Goal: Transaction & Acquisition: Purchase product/service

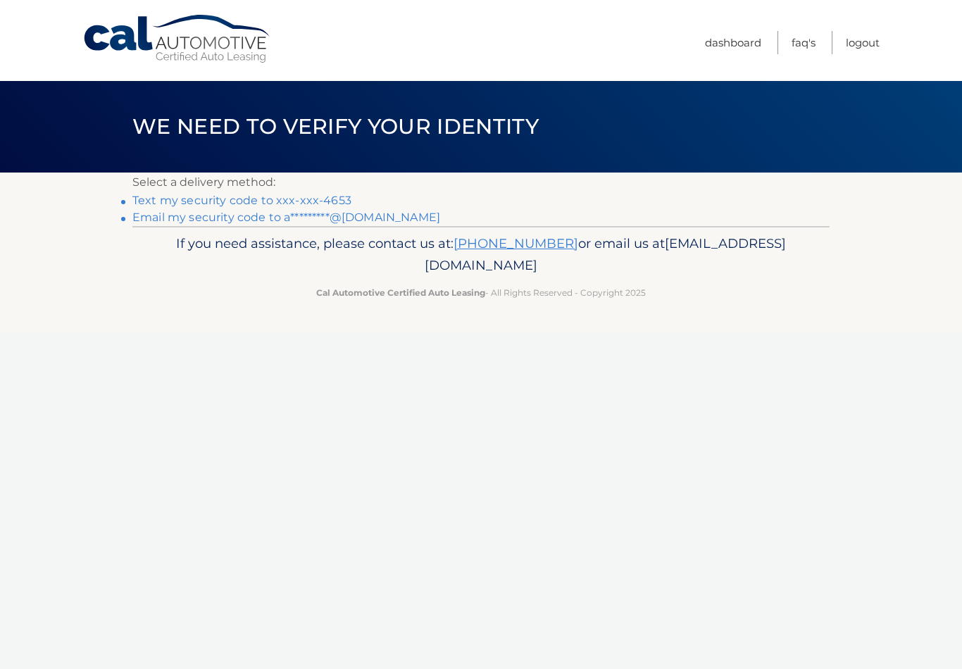
click at [264, 190] on p "Select a delivery method:" at bounding box center [480, 183] width 697 height 20
click at [337, 185] on p "Select a delivery method:" at bounding box center [480, 183] width 697 height 20
click at [136, 189] on p "Select a delivery method:" at bounding box center [480, 183] width 697 height 20
click at [169, 194] on link "Text my security code to xxx-xxx-4653" at bounding box center [241, 200] width 219 height 13
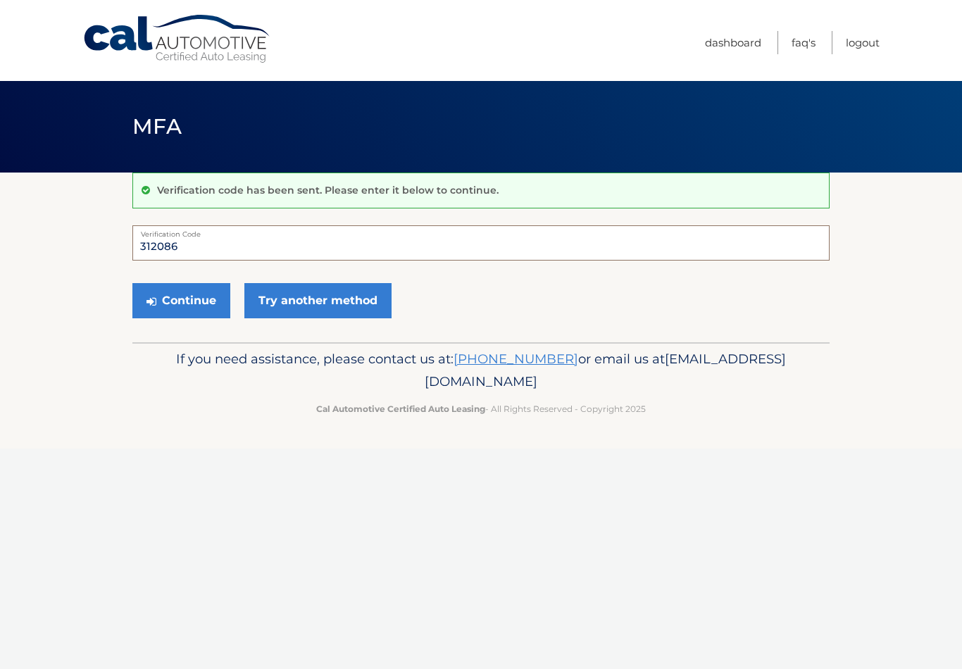
type input "312086"
click at [206, 294] on button "Continue" at bounding box center [181, 300] width 98 height 35
click at [190, 295] on button "Continue" at bounding box center [181, 300] width 98 height 35
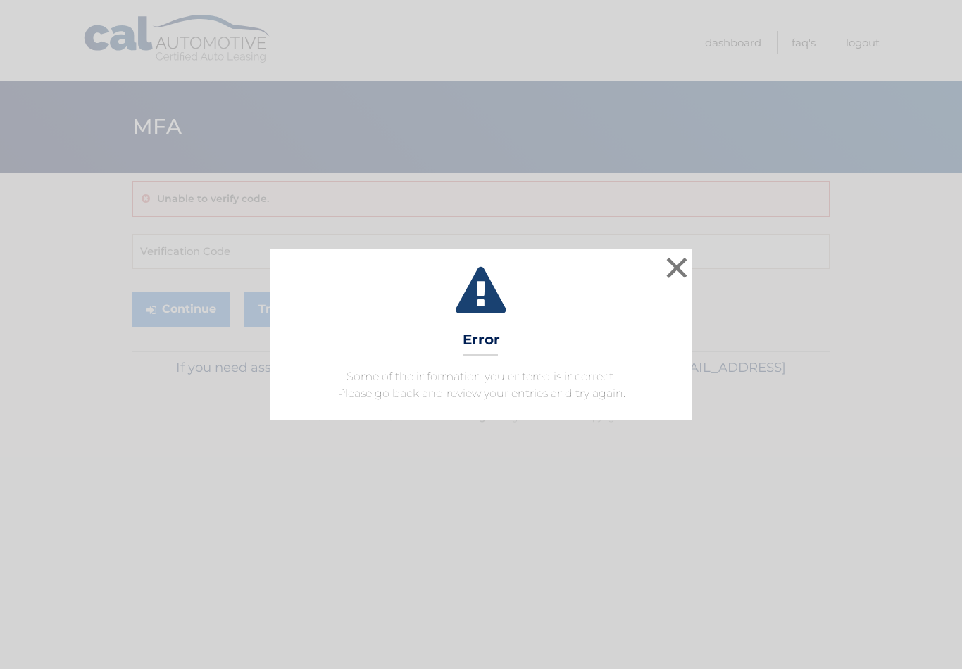
click at [679, 264] on button "×" at bounding box center [677, 268] width 28 height 28
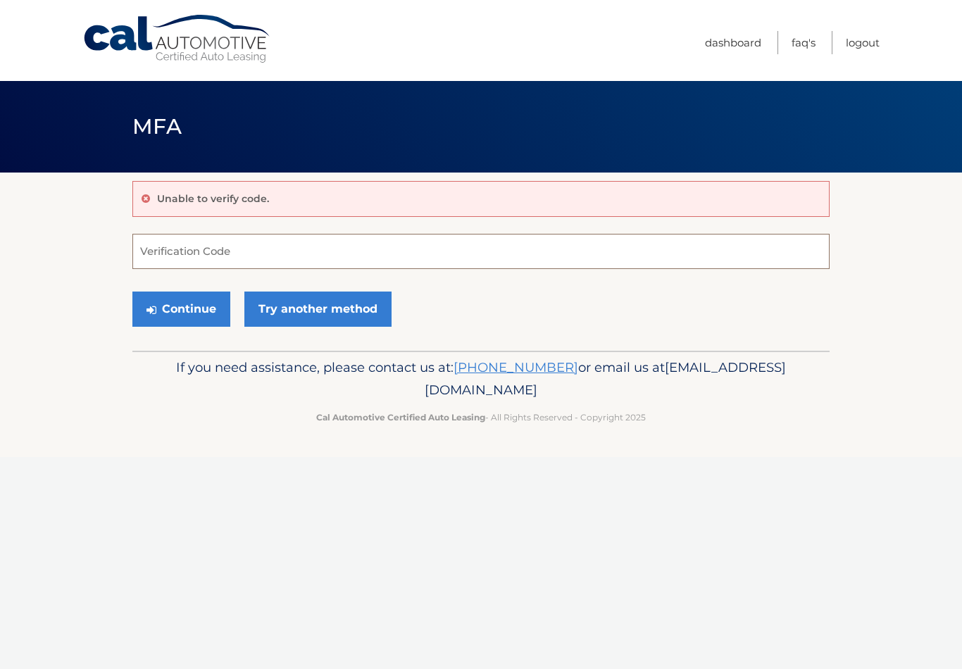
click at [335, 247] on input "Verification Code" at bounding box center [480, 251] width 697 height 35
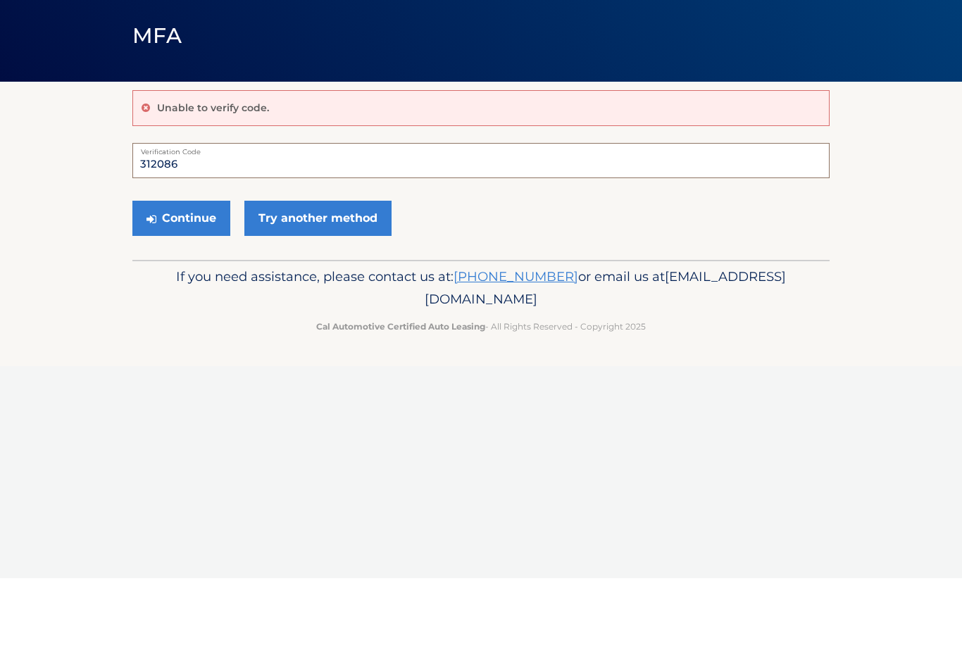
type input "312086"
click at [187, 292] on button "Continue" at bounding box center [181, 309] width 98 height 35
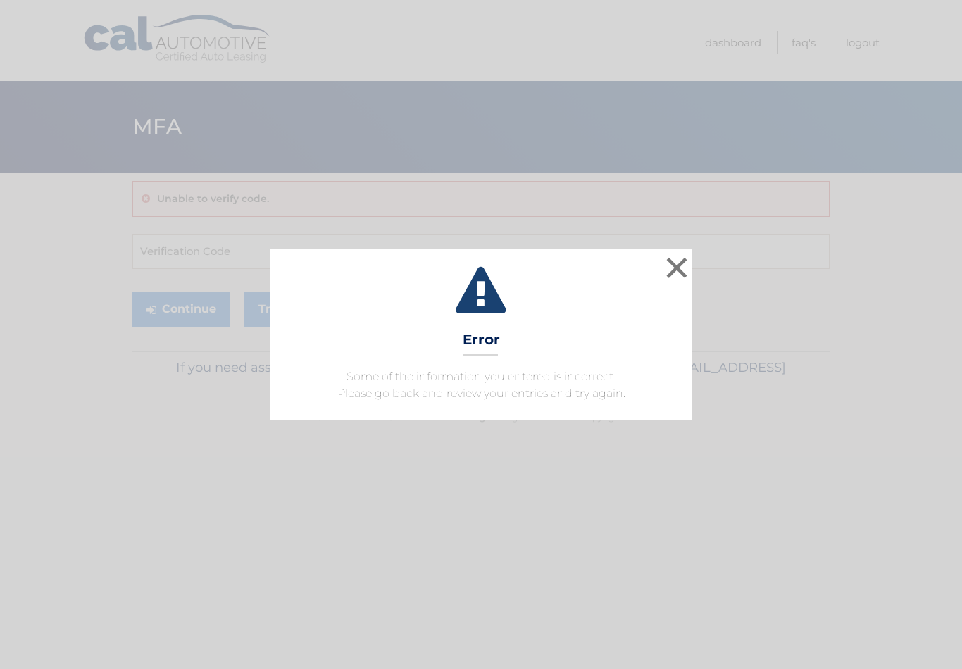
click at [676, 262] on button "×" at bounding box center [677, 268] width 28 height 28
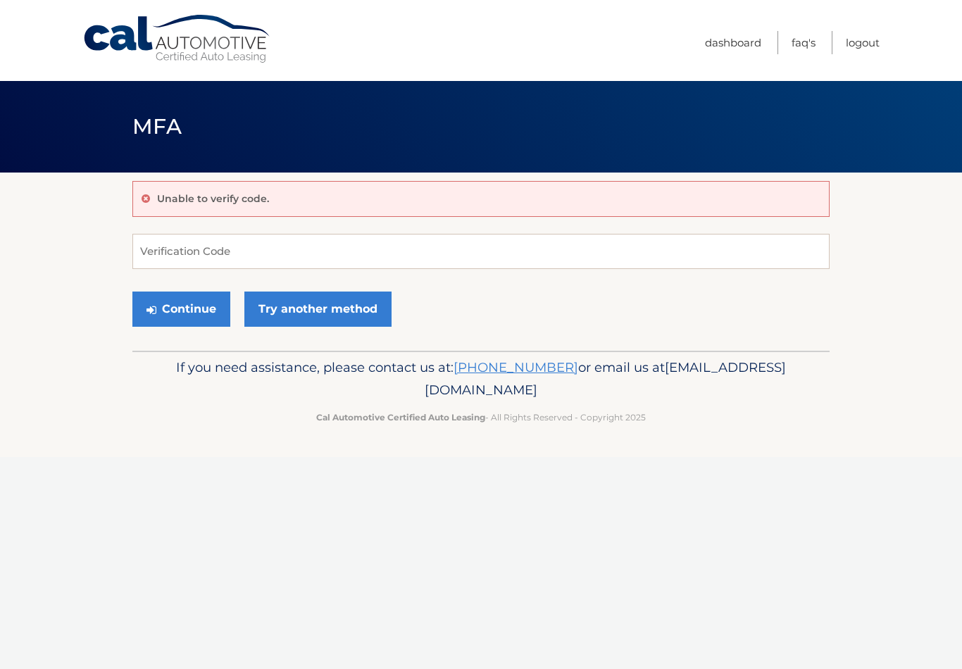
click at [341, 299] on link "Try another method" at bounding box center [317, 309] width 147 height 35
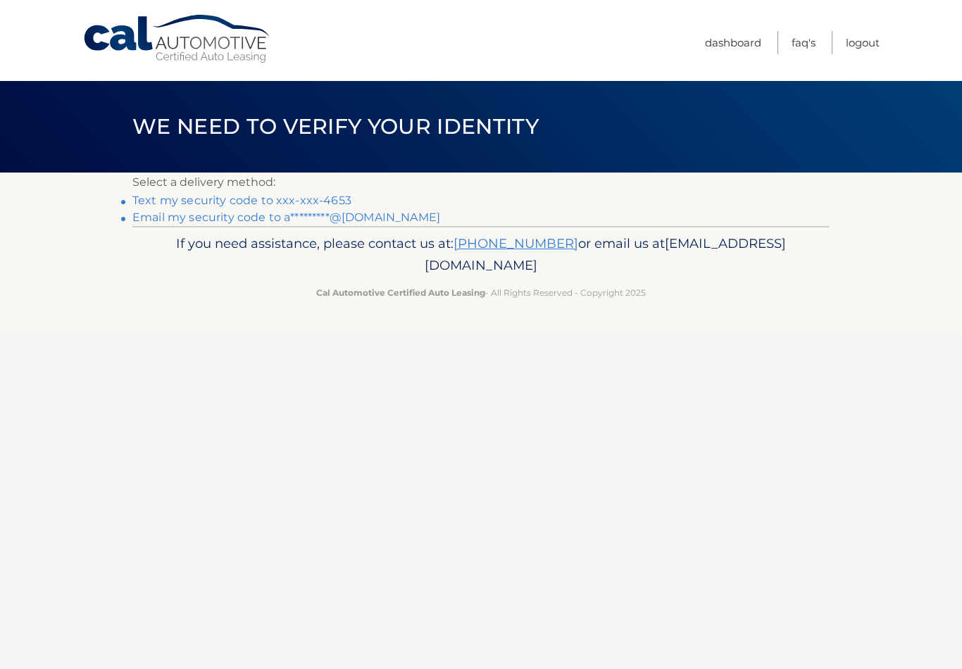
click at [197, 194] on link "Text my security code to xxx-xxx-4653" at bounding box center [241, 200] width 219 height 13
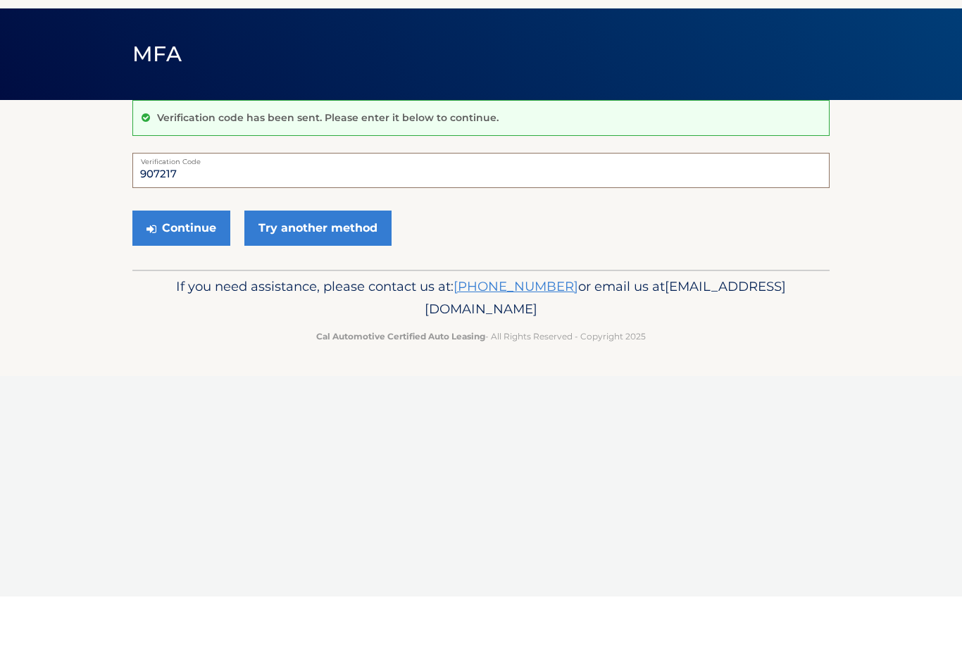
type input "907217"
click at [196, 283] on button "Continue" at bounding box center [181, 300] width 98 height 35
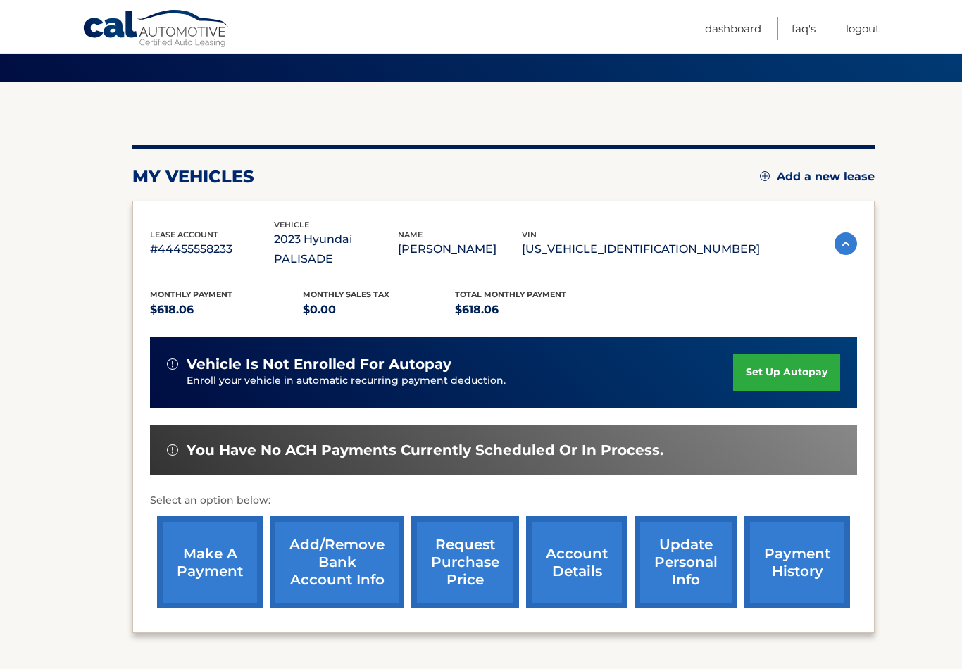
scroll to position [99, 0]
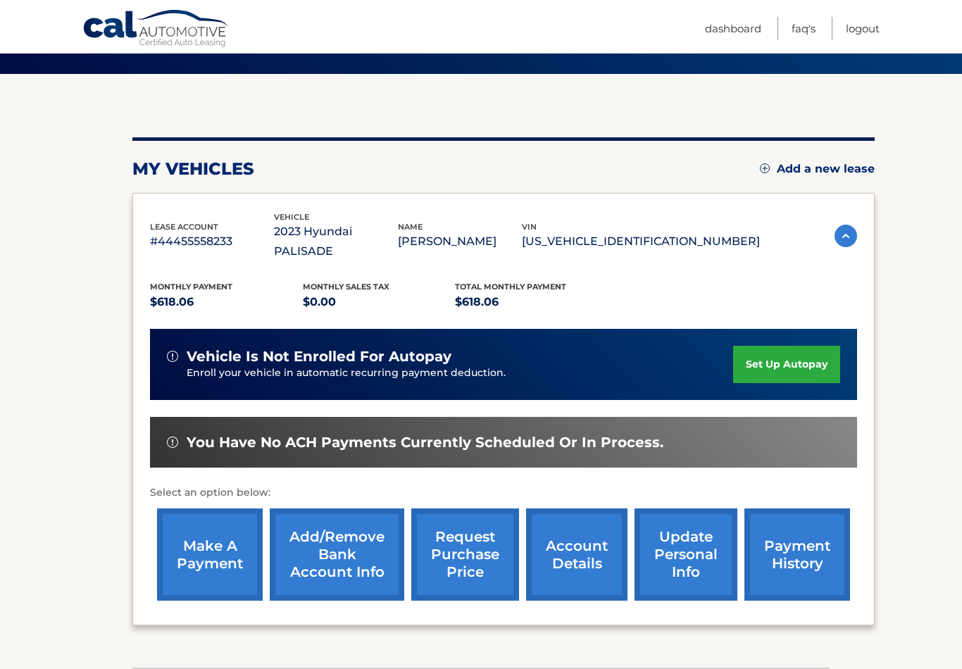
click at [213, 530] on link "make a payment" at bounding box center [210, 555] width 106 height 92
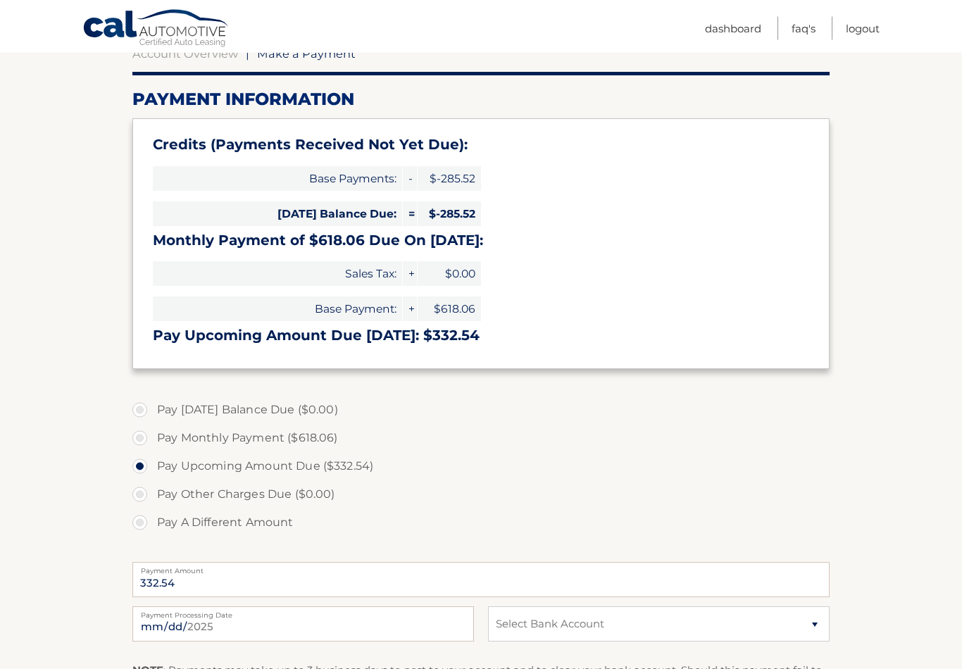
scroll to position [151, 0]
click at [139, 521] on label "Pay A Different Amount" at bounding box center [480, 523] width 697 height 28
click at [139, 521] on input "Pay A Different Amount" at bounding box center [145, 520] width 14 height 23
radio input "true"
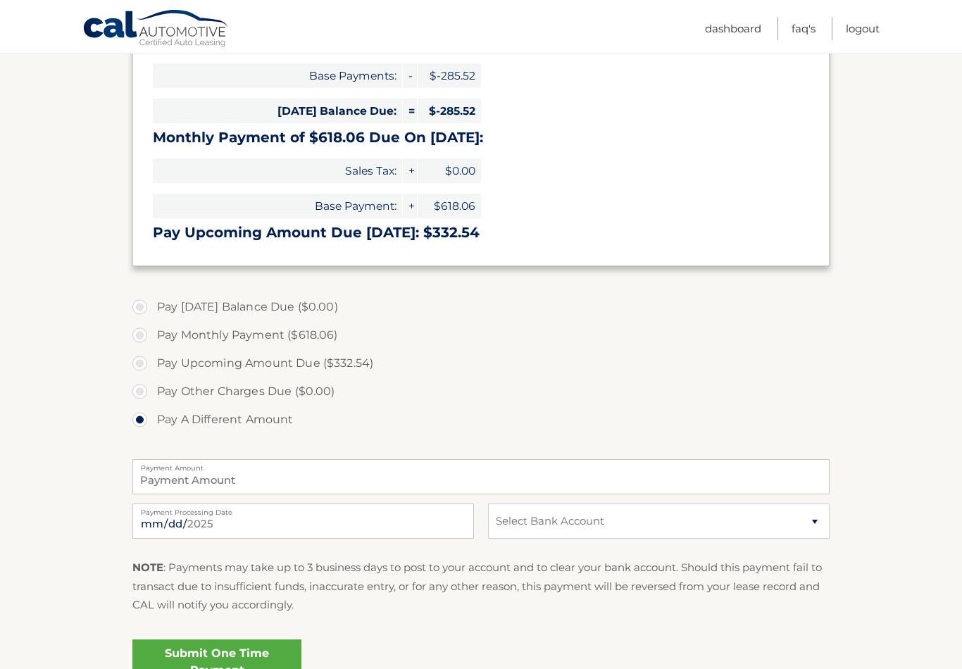
scroll to position [256, 0]
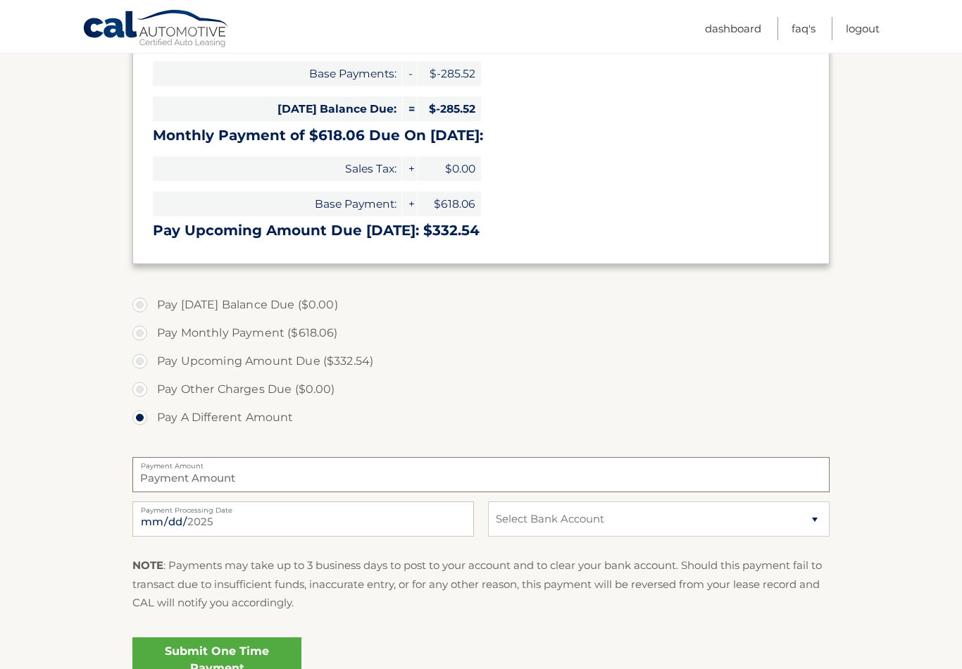
click at [354, 478] on input "Payment Amount" at bounding box center [480, 474] width 697 height 35
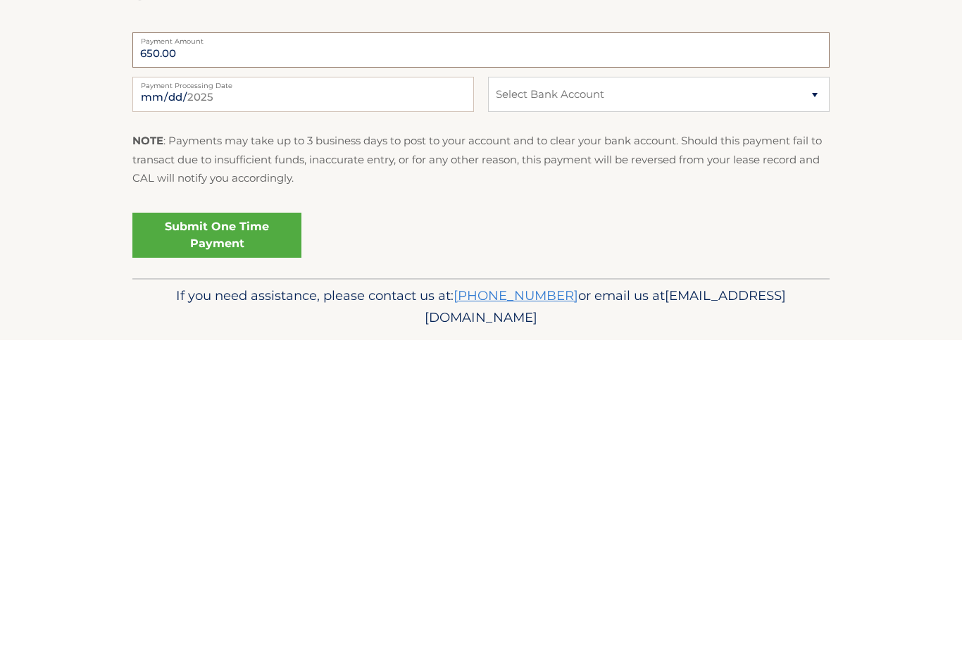
scroll to position [353, 0]
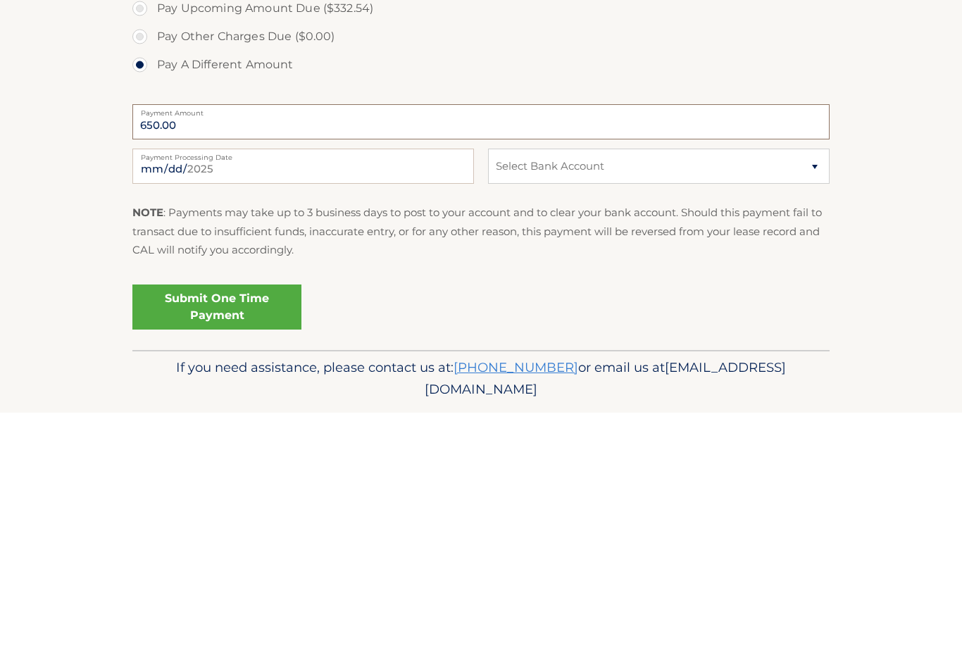
type input "650.00"
click at [813, 405] on select "Select Bank Account Checking CITIBANK NA *****1785 Checking CITIBANK NA *****17…" at bounding box center [659, 422] width 342 height 35
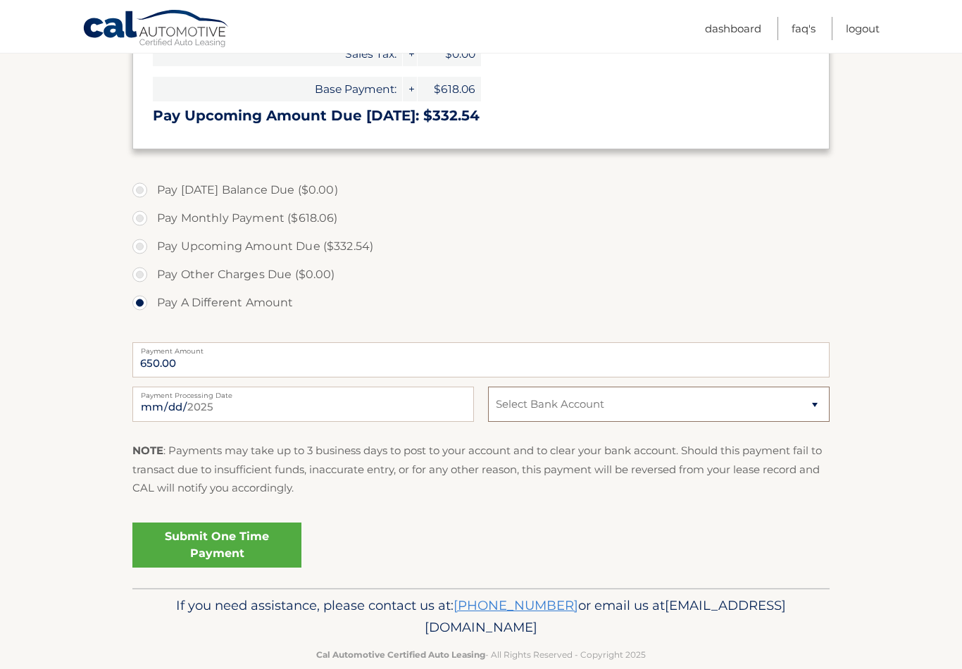
select select "ZDMxN2FmNmItYzZhNi00ZTQ5LTk4NzctMWFmN2JkYmY5N2Nm"
click at [232, 531] on link "Submit One Time Payment" at bounding box center [216, 545] width 169 height 45
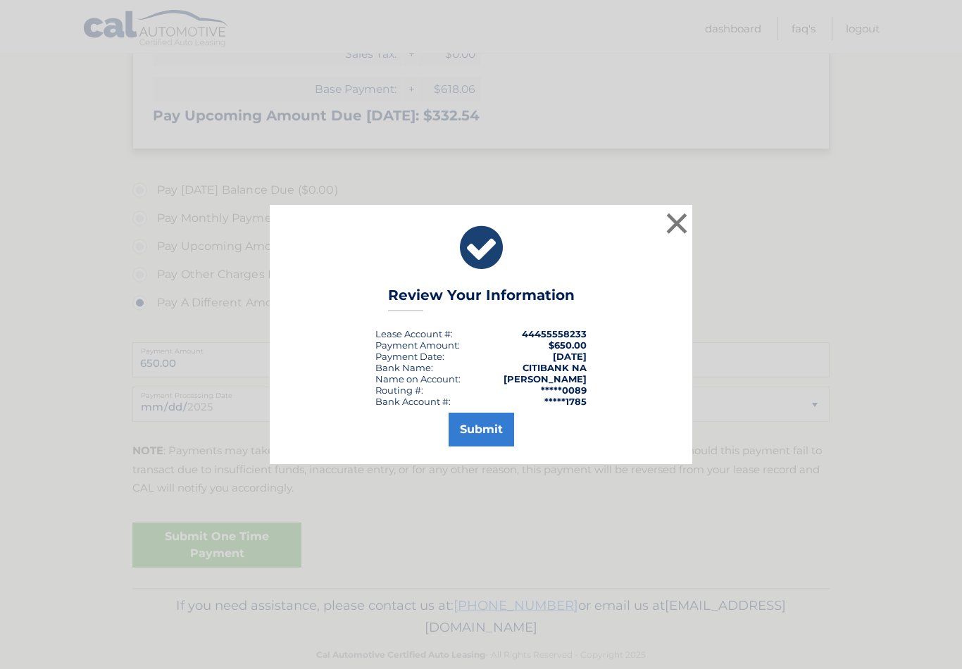
click at [483, 446] on button "Submit" at bounding box center [482, 430] width 66 height 34
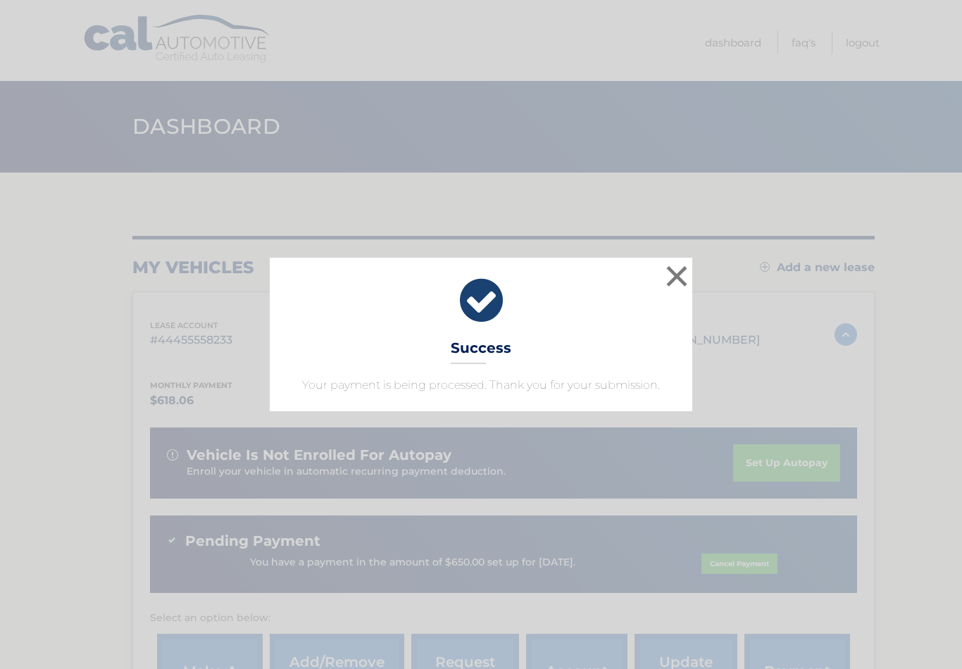
click at [680, 271] on button "×" at bounding box center [677, 276] width 28 height 28
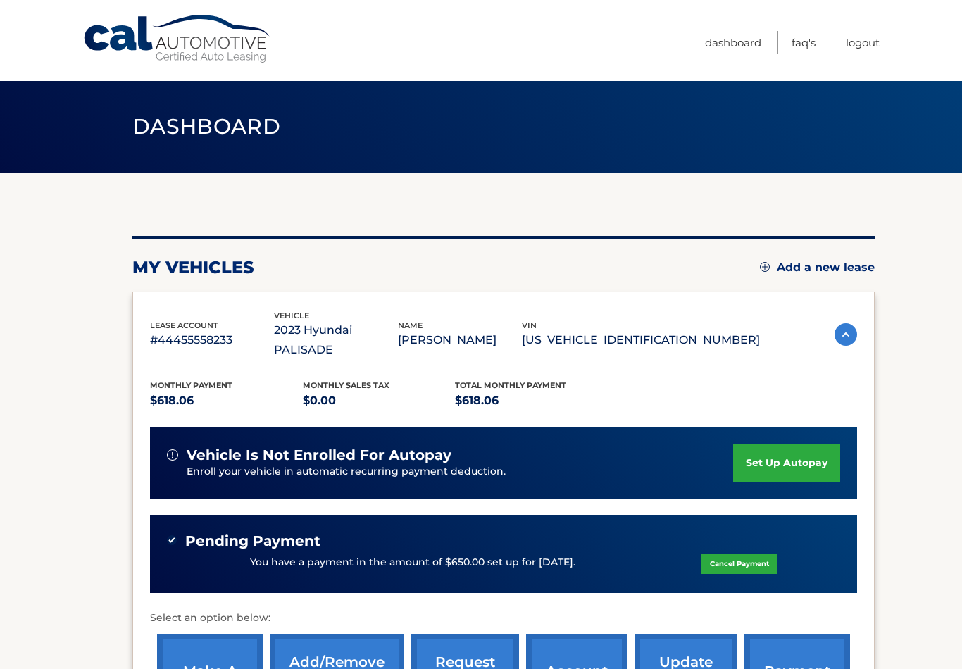
click at [864, 43] on link "Logout" at bounding box center [863, 42] width 34 height 23
